Goal: Task Accomplishment & Management: Manage account settings

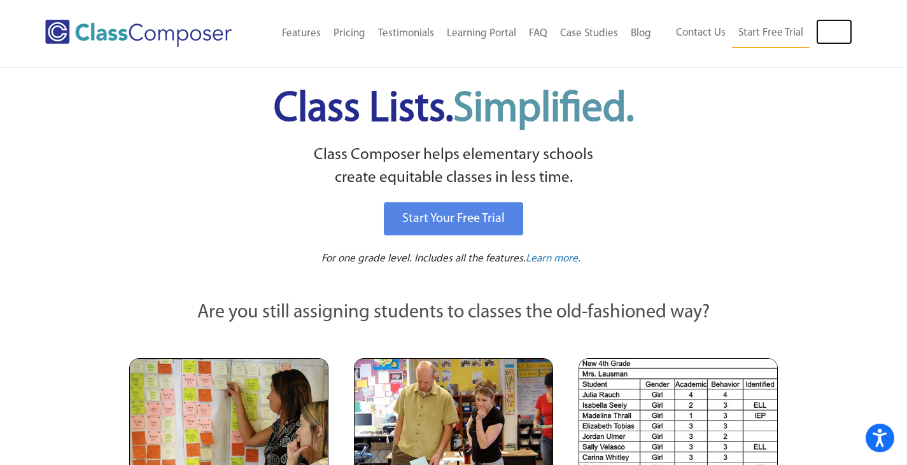
click at [831, 26] on link "Log In" at bounding box center [834, 31] width 36 height 25
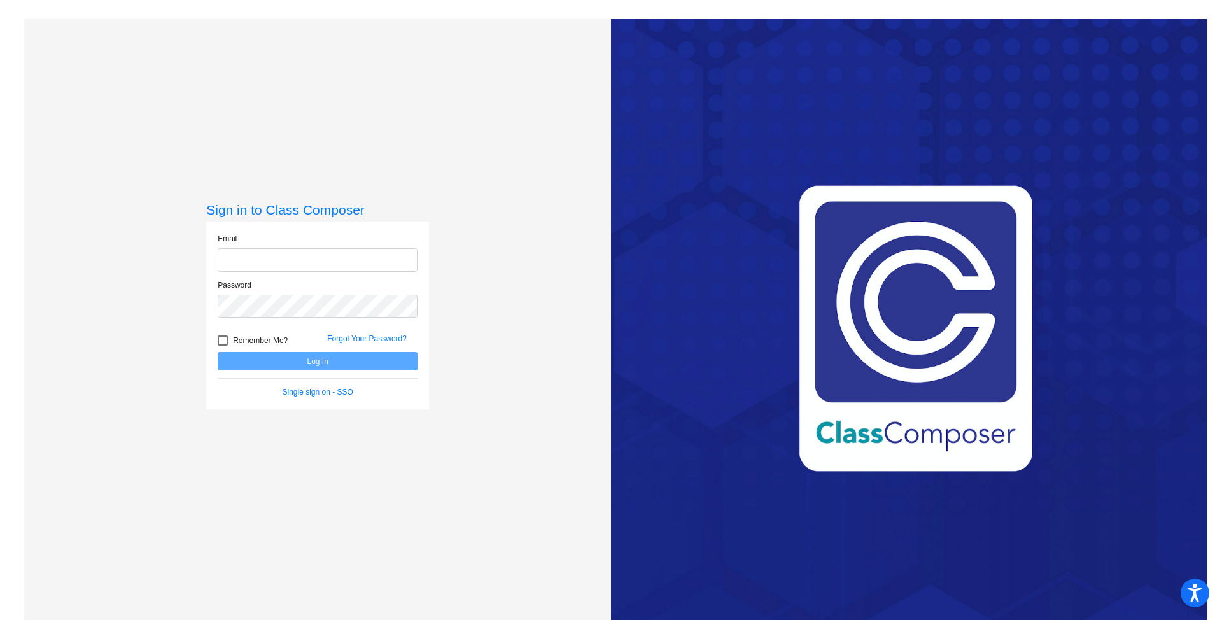
type input "hcamp@psdschools.org"
click at [308, 359] on button "Log In" at bounding box center [318, 361] width 200 height 18
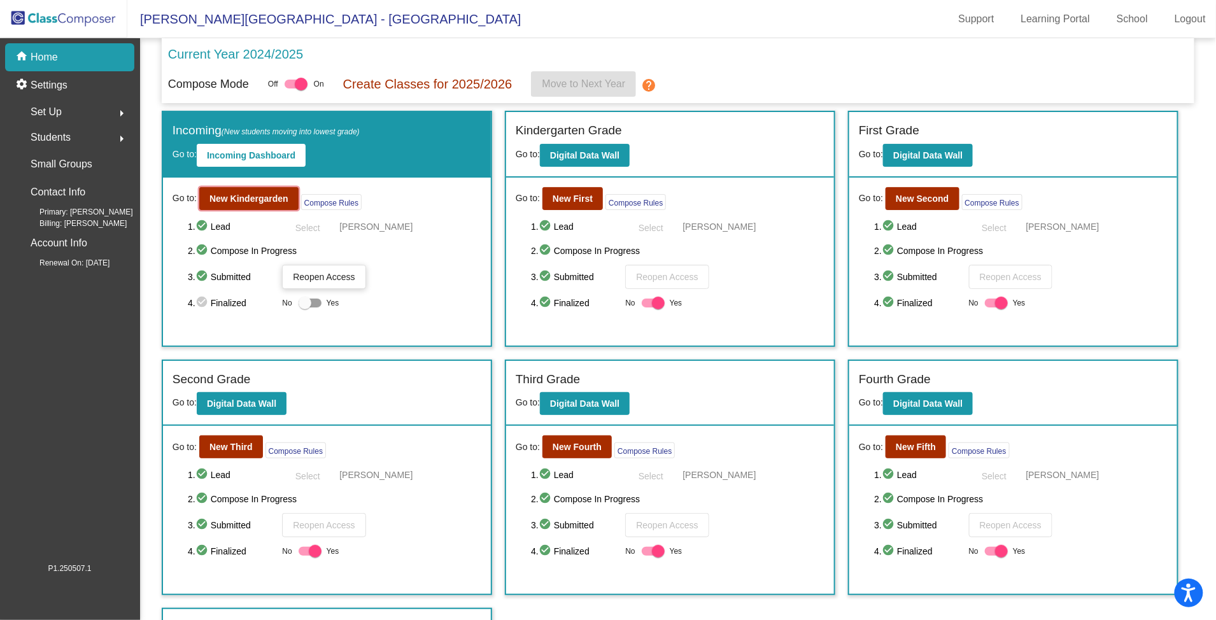
click at [247, 199] on b "New Kindergarden" at bounding box center [248, 198] width 79 height 10
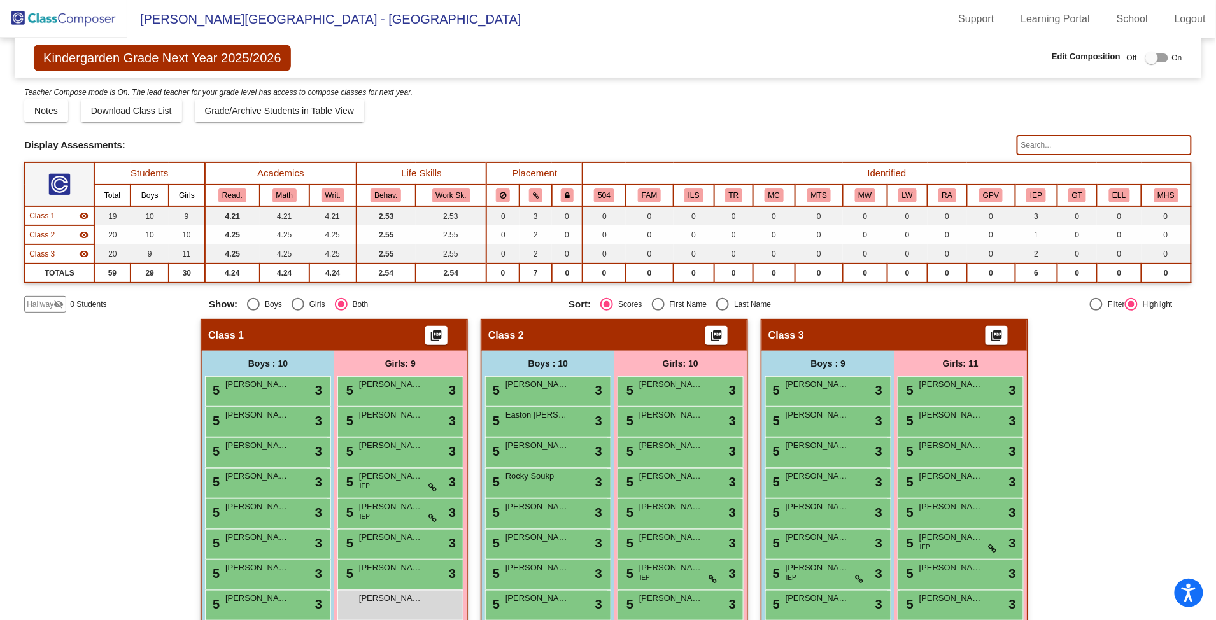
click at [61, 21] on img at bounding box center [63, 19] width 127 height 38
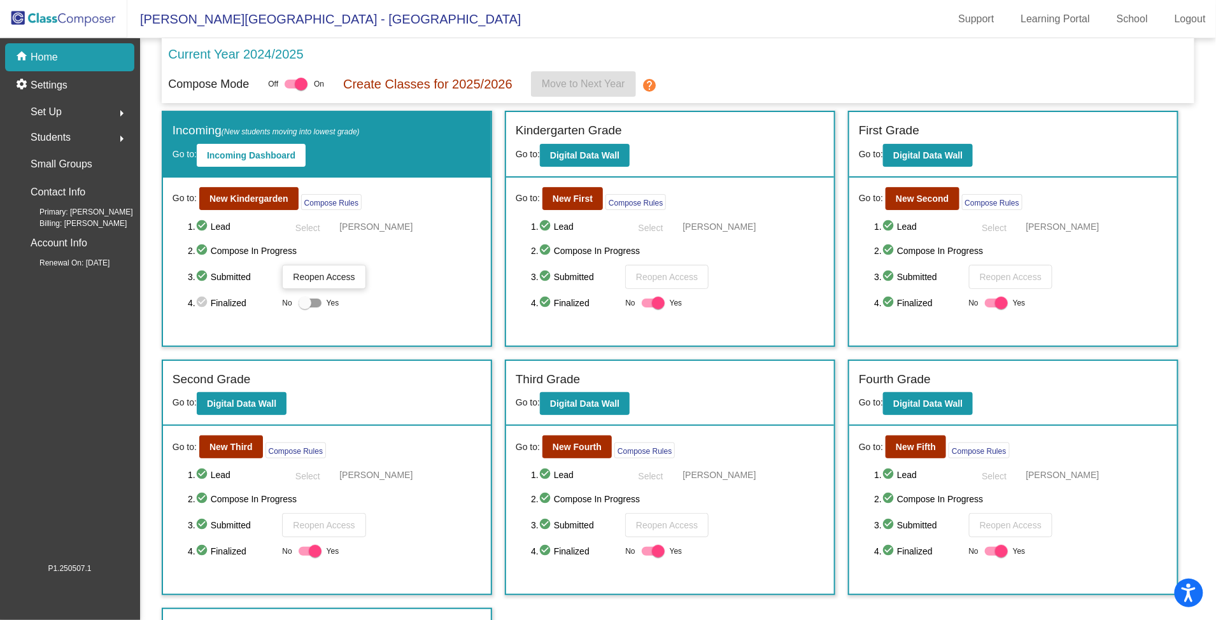
click at [60, 118] on span "Set Up" at bounding box center [46, 112] width 31 height 18
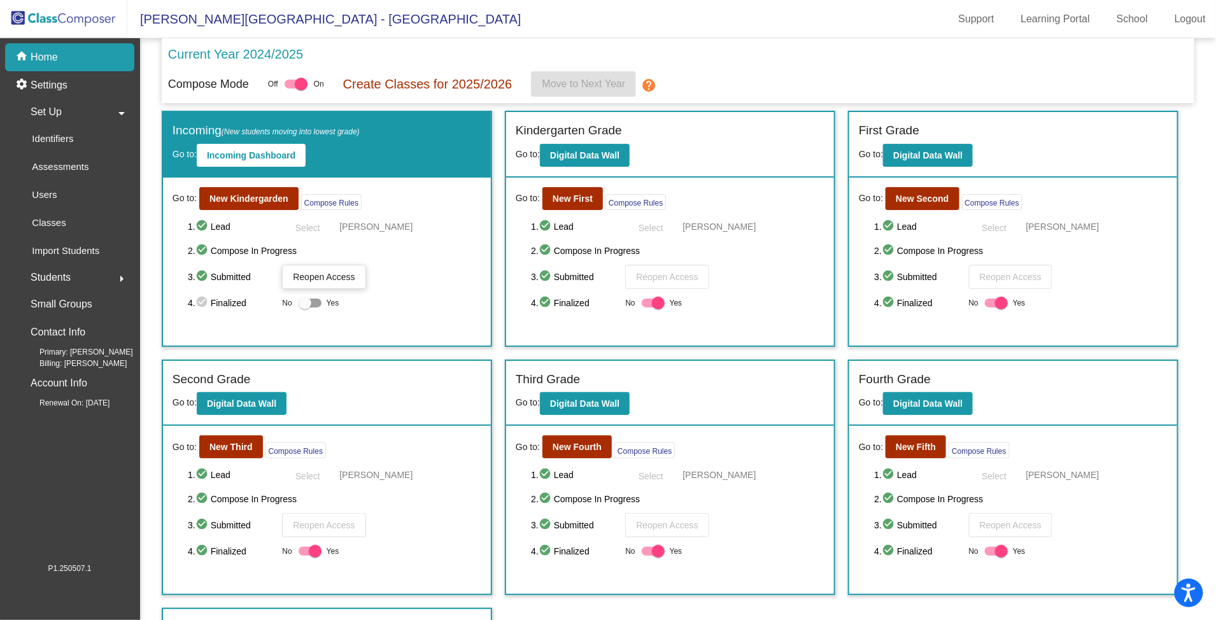
click at [55, 214] on div "Classes" at bounding box center [45, 223] width 64 height 28
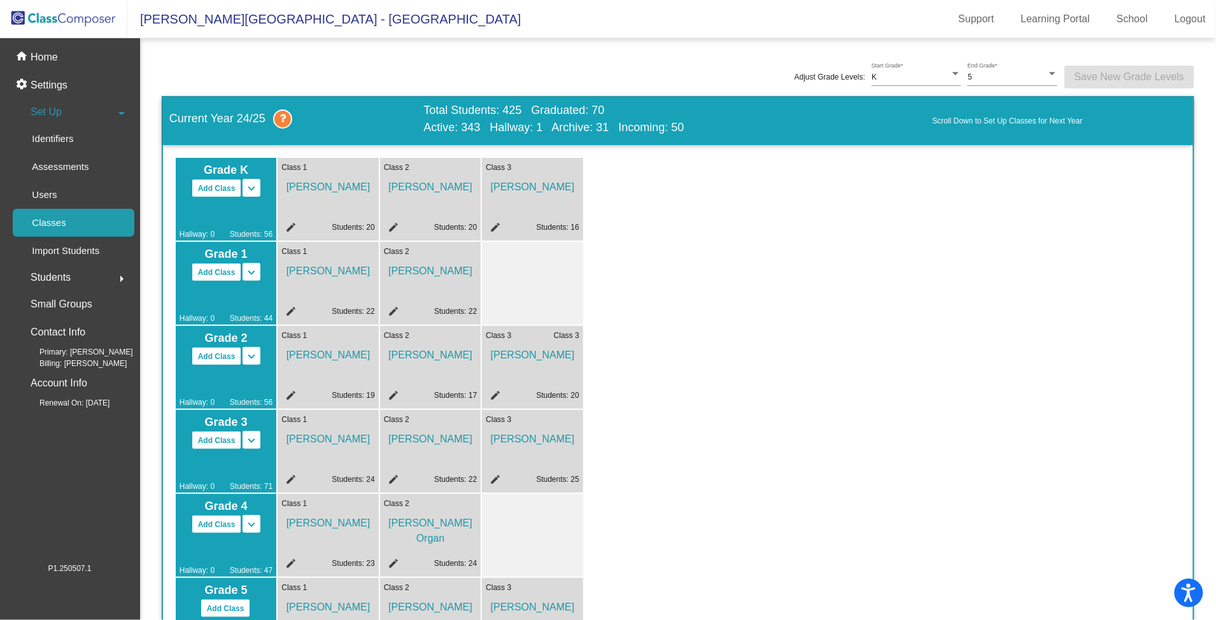
scroll to position [424, 0]
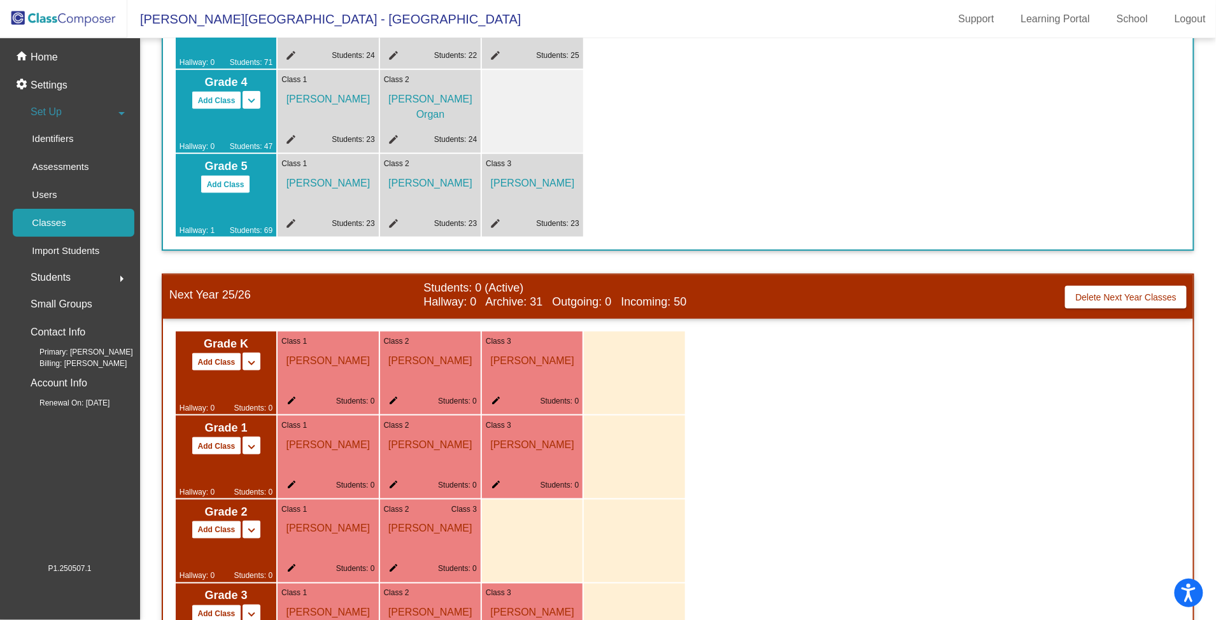
click at [52, 83] on p "Settings" at bounding box center [49, 85] width 37 height 15
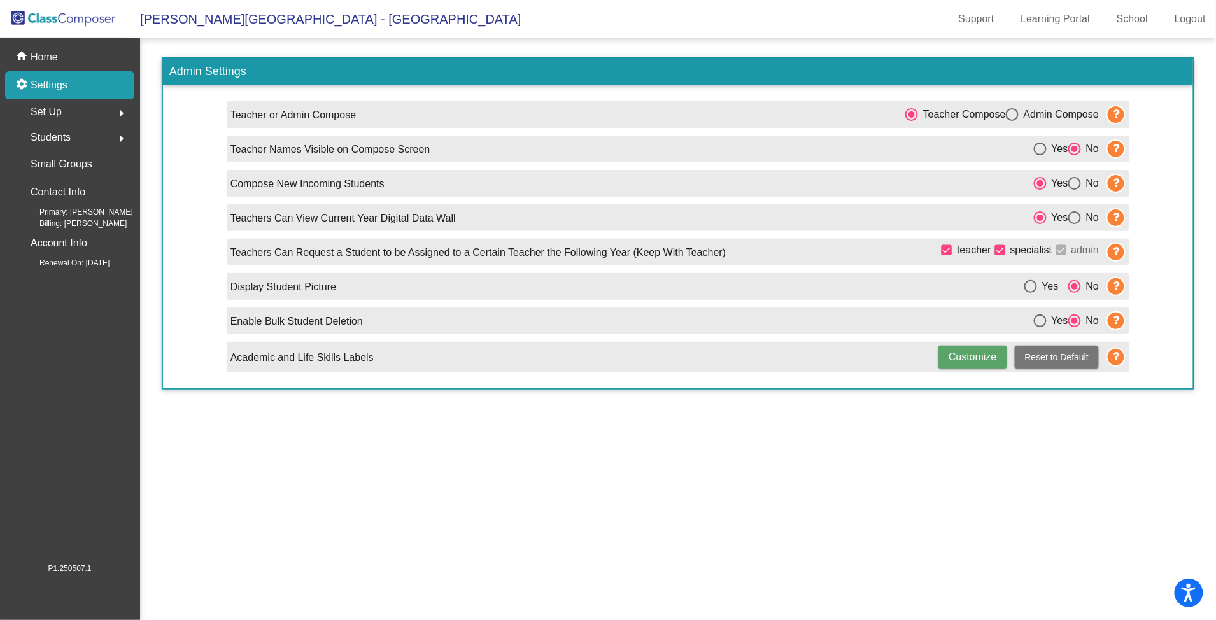
click at [1039, 148] on div "Select an option" at bounding box center [1040, 149] width 13 height 13
click at [1039, 155] on input "Yes" at bounding box center [1039, 155] width 1 height 1
radio input "true"
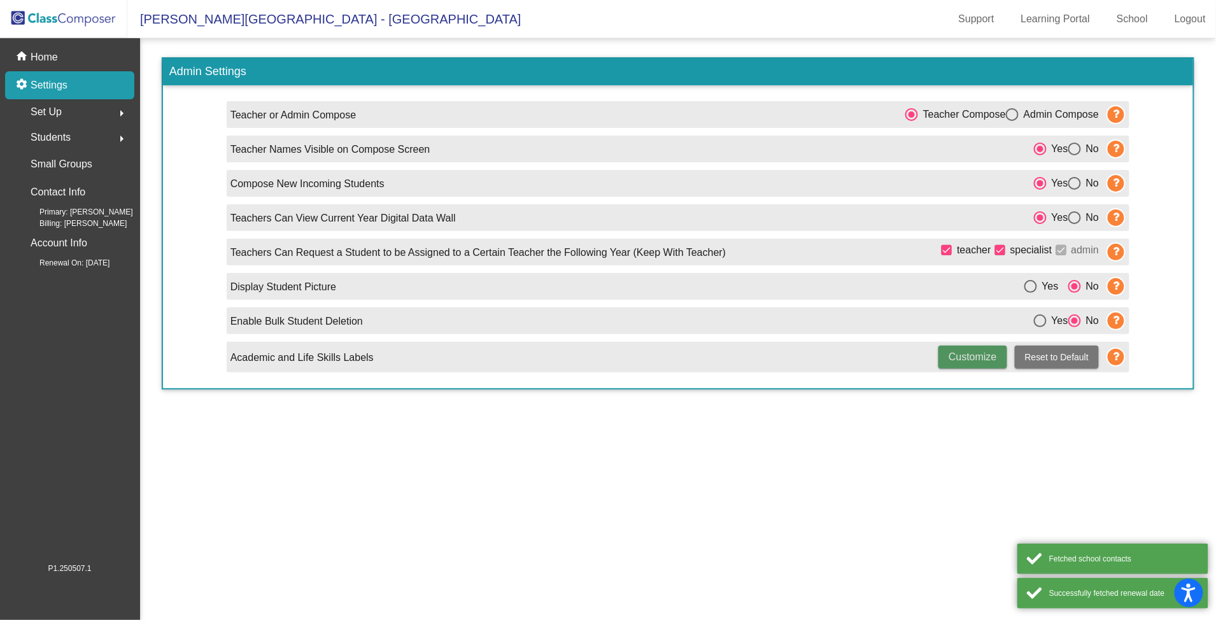
click at [962, 357] on span "Customize" at bounding box center [972, 356] width 48 height 11
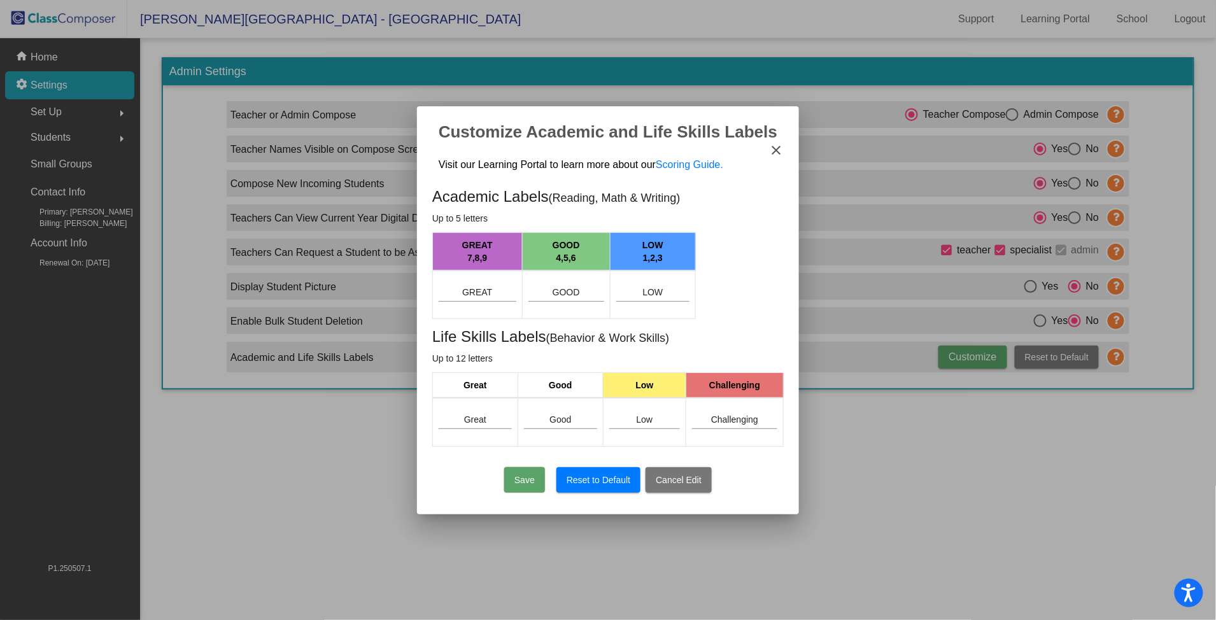
click at [780, 148] on mat-icon "close" at bounding box center [775, 150] width 15 height 15
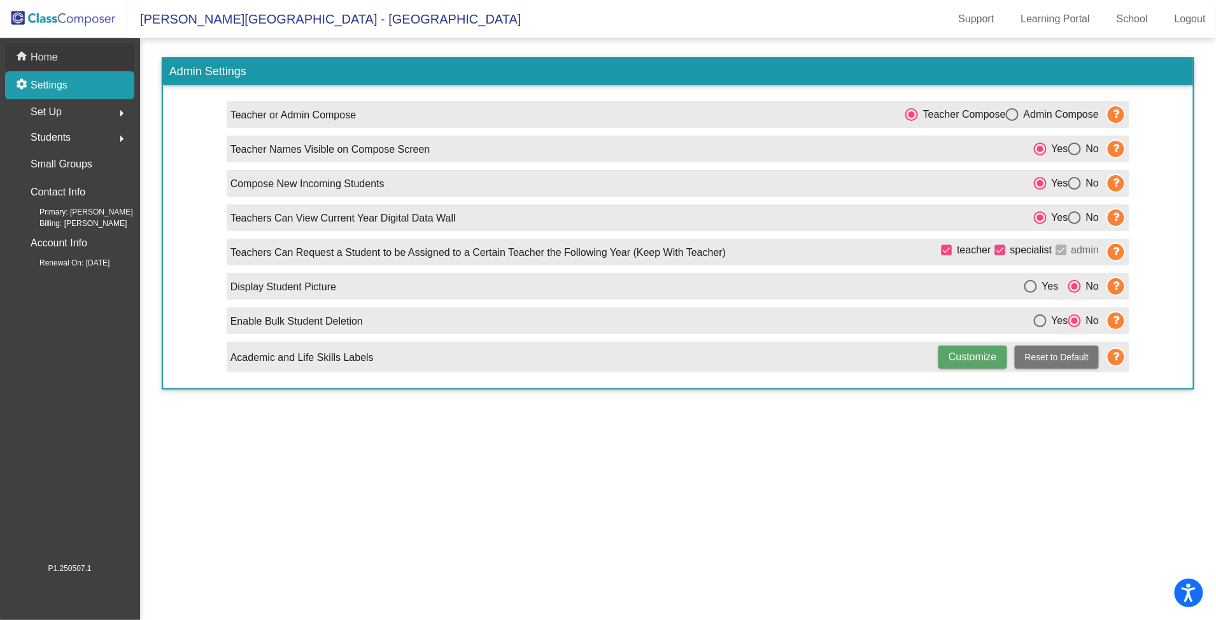
click at [43, 51] on p "Home" at bounding box center [44, 57] width 27 height 15
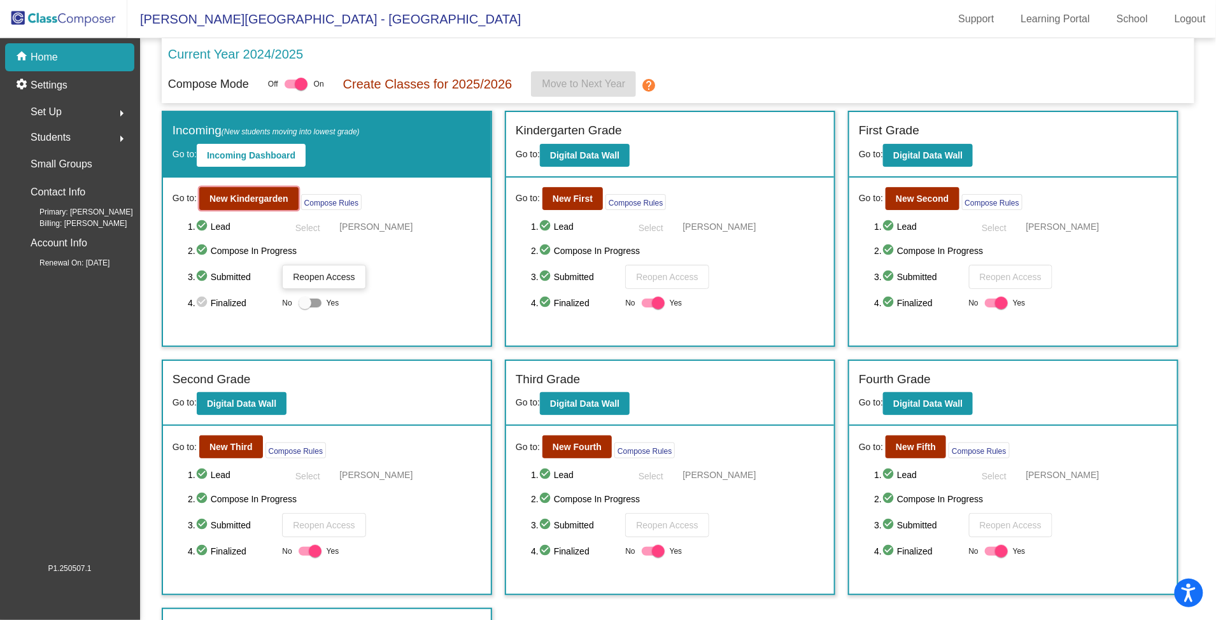
click at [253, 204] on button "New Kindergarden" at bounding box center [248, 198] width 99 height 23
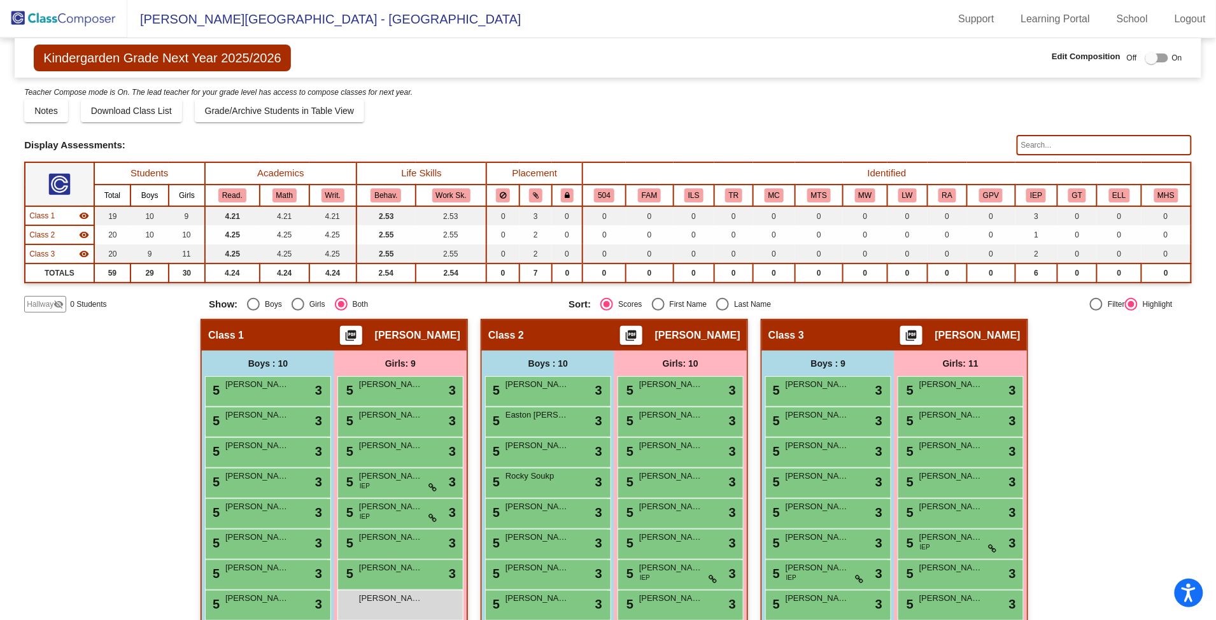
click at [136, 115] on span "Download Class List" at bounding box center [131, 111] width 81 height 10
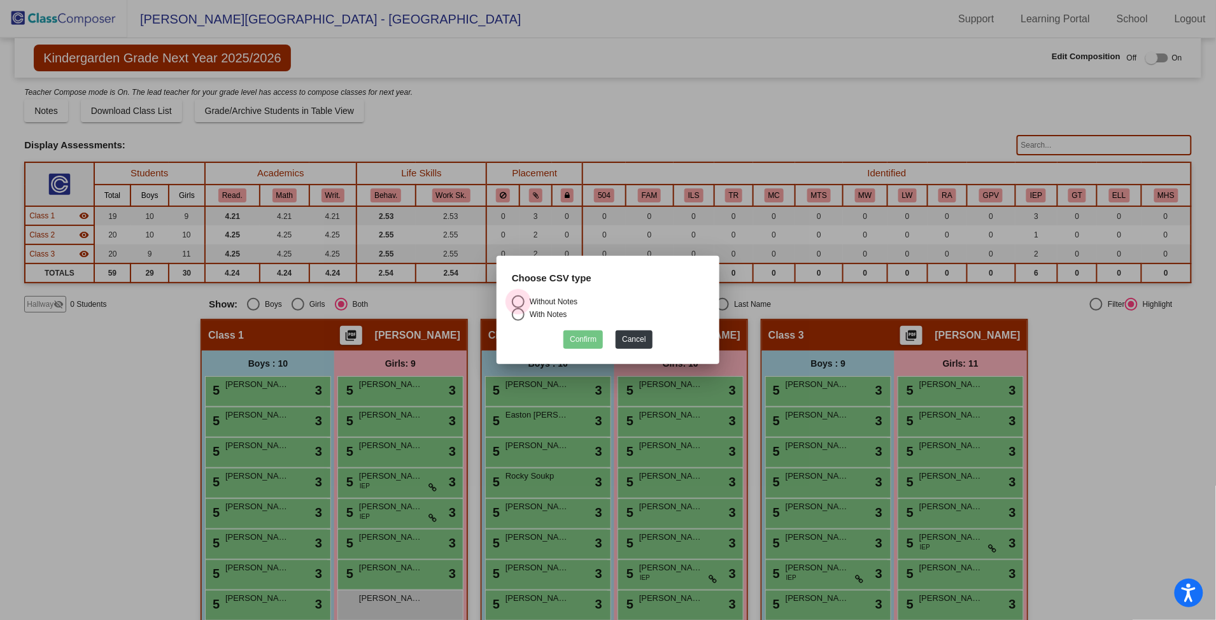
click at [516, 298] on div "Select an option" at bounding box center [518, 301] width 13 height 13
click at [517, 308] on input "Without Notes" at bounding box center [517, 308] width 1 height 1
radio input "true"
click at [580, 337] on button "Confirm" at bounding box center [582, 339] width 39 height 18
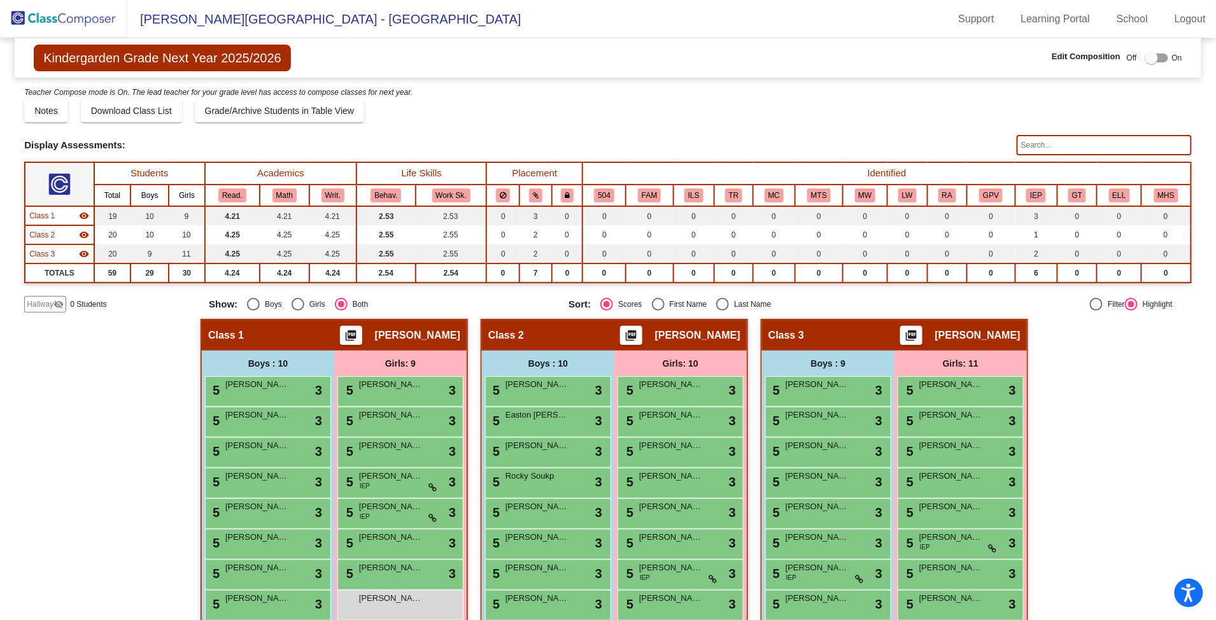
click at [87, 18] on img at bounding box center [63, 19] width 127 height 38
